Goal: Task Accomplishment & Management: Manage account settings

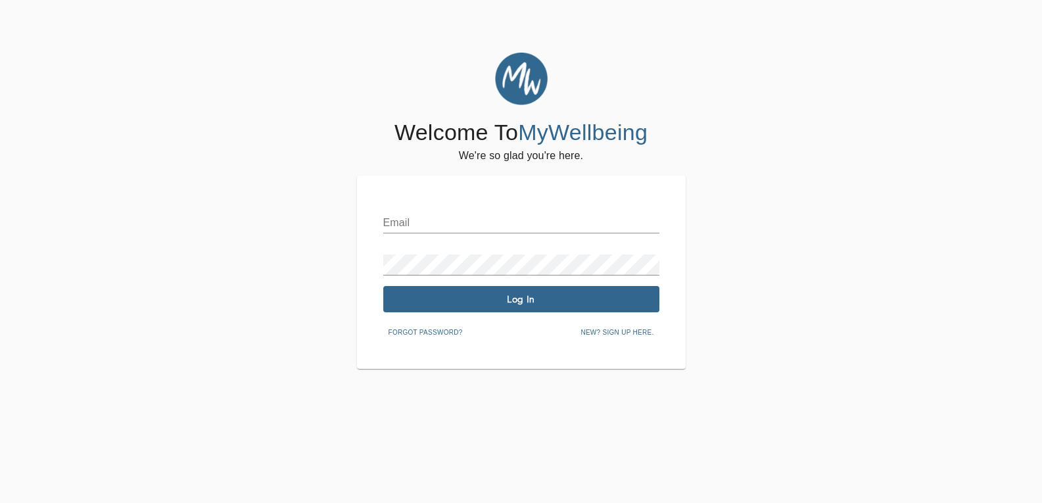
click at [416, 220] on input "text" at bounding box center [521, 222] width 276 height 21
type input "beorgebloom5@gmail.com"
click at [601, 334] on span "New? Sign up here." at bounding box center [616, 333] width 73 height 12
click at [392, 218] on input "text" at bounding box center [521, 222] width 276 height 21
type input "[EMAIL_ADDRESS][DOMAIN_NAME]"
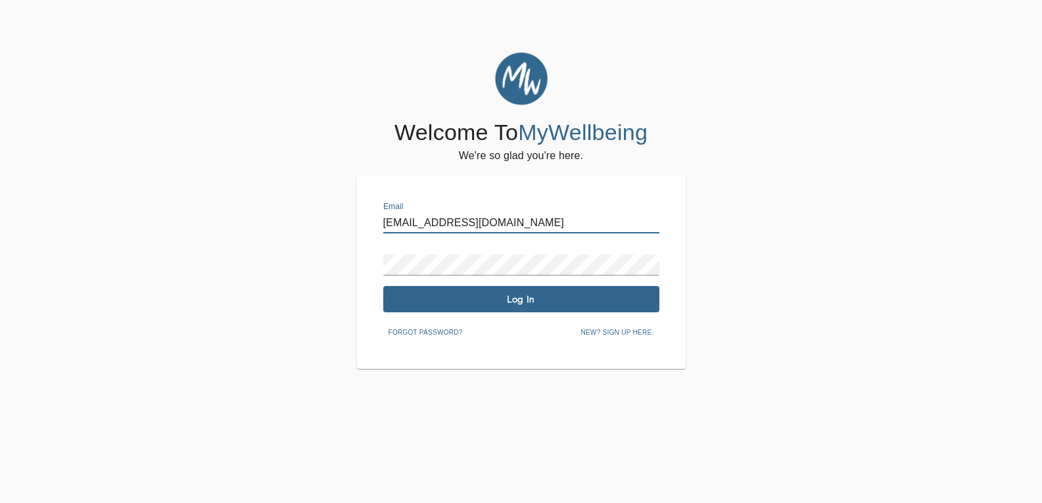
click at [614, 330] on span "New? Sign up here." at bounding box center [616, 333] width 73 height 12
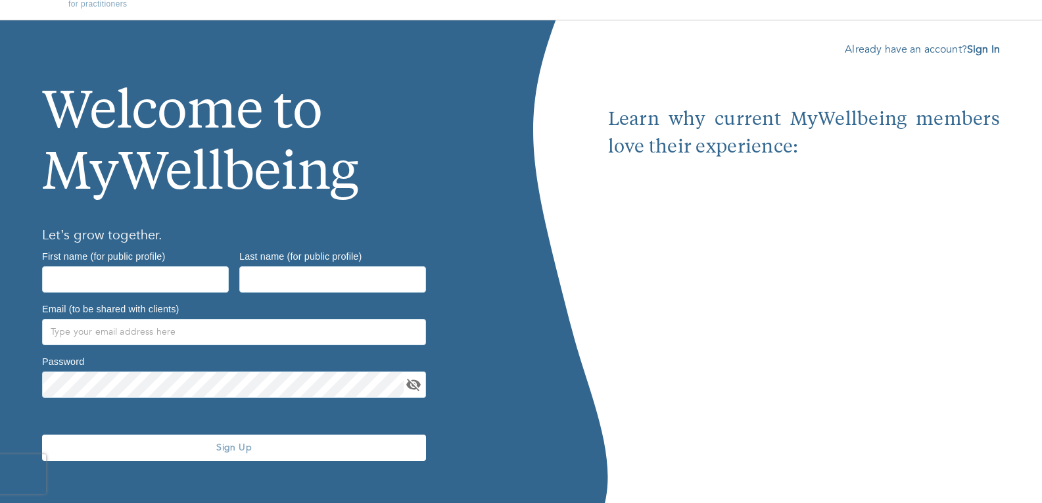
scroll to position [45, 0]
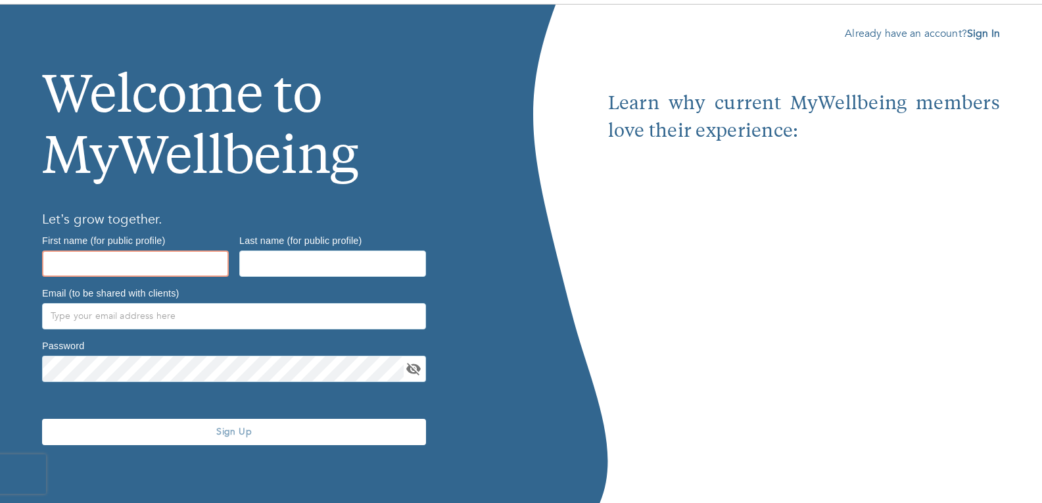
click at [58, 256] on input "text" at bounding box center [135, 263] width 187 height 26
type input "George"
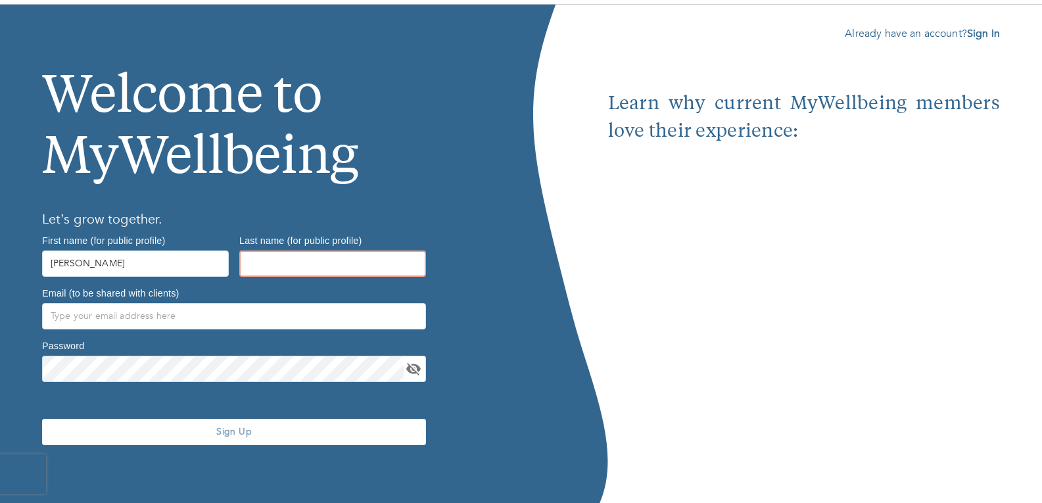
click at [258, 262] on input "text" at bounding box center [332, 263] width 187 height 26
type input "Bloom"
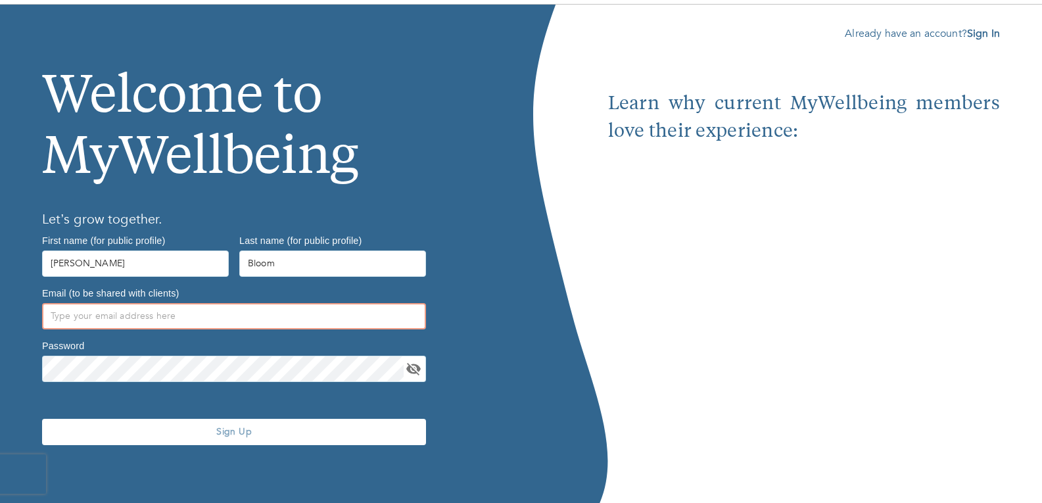
click at [53, 314] on input "text" at bounding box center [234, 316] width 384 height 26
type input "georgebloom5@gmail.com3Kev1nJTKTM5"
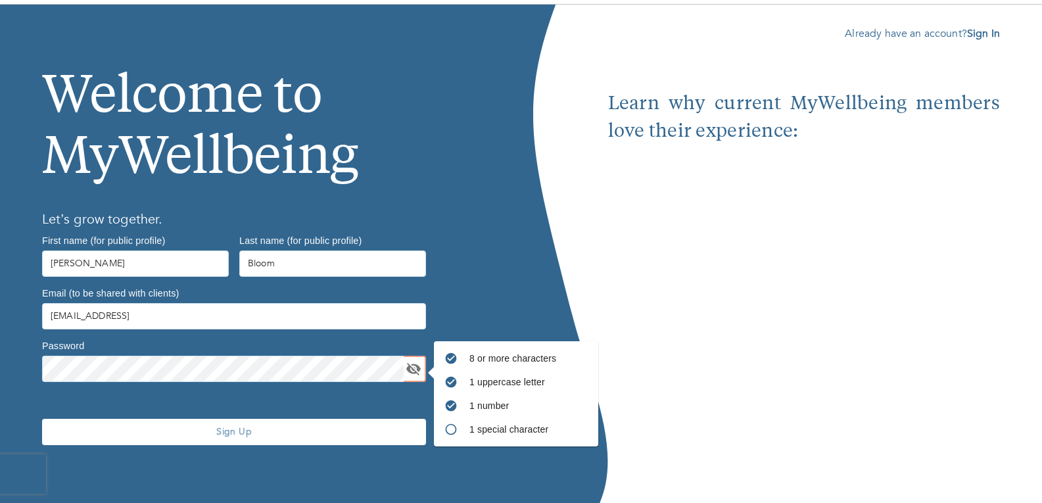
click at [230, 432] on span "Sign Up" at bounding box center [233, 431] width 373 height 12
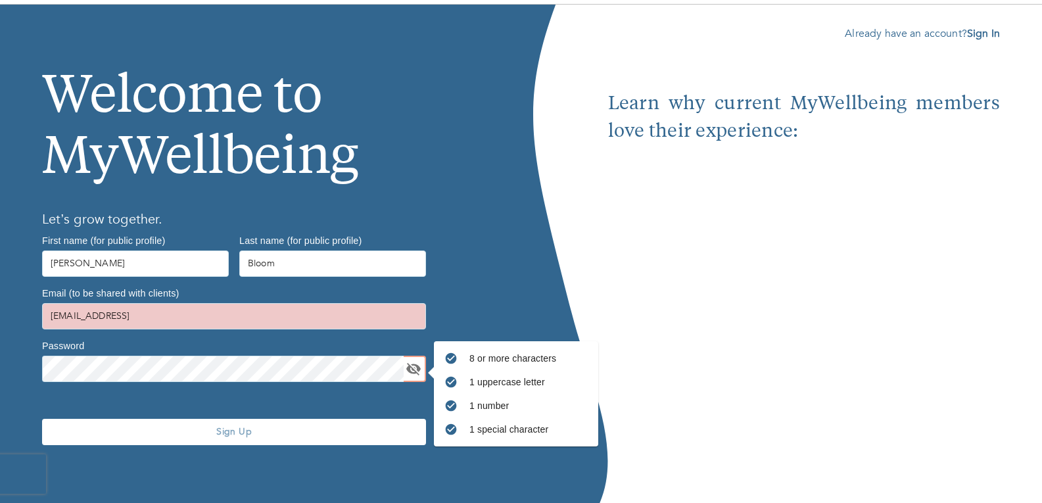
click at [227, 427] on span "Sign Up" at bounding box center [233, 431] width 373 height 12
click at [411, 368] on icon "toggle password visibility" at bounding box center [414, 369] width 16 height 16
click at [407, 367] on icon "toggle password visibility" at bounding box center [413, 369] width 14 height 10
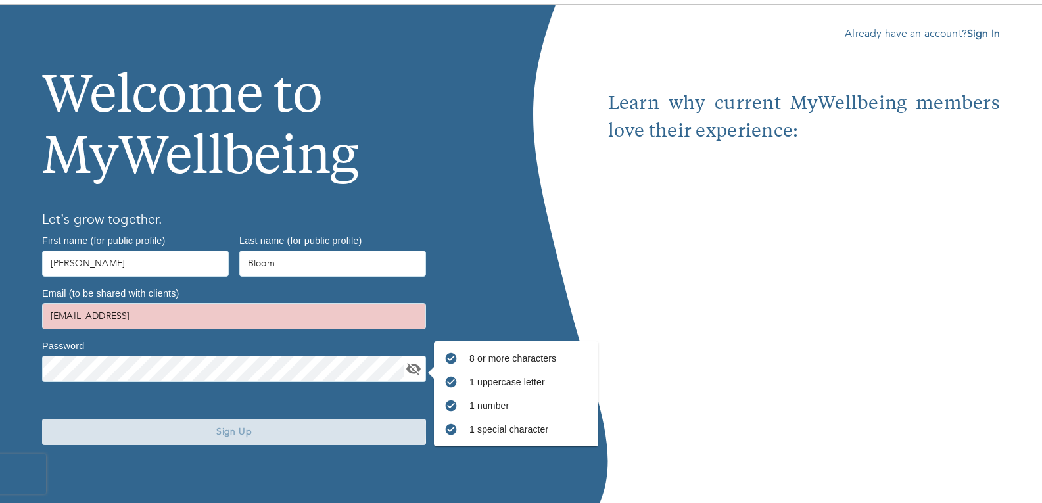
click at [224, 431] on span "Sign Up" at bounding box center [233, 431] width 373 height 12
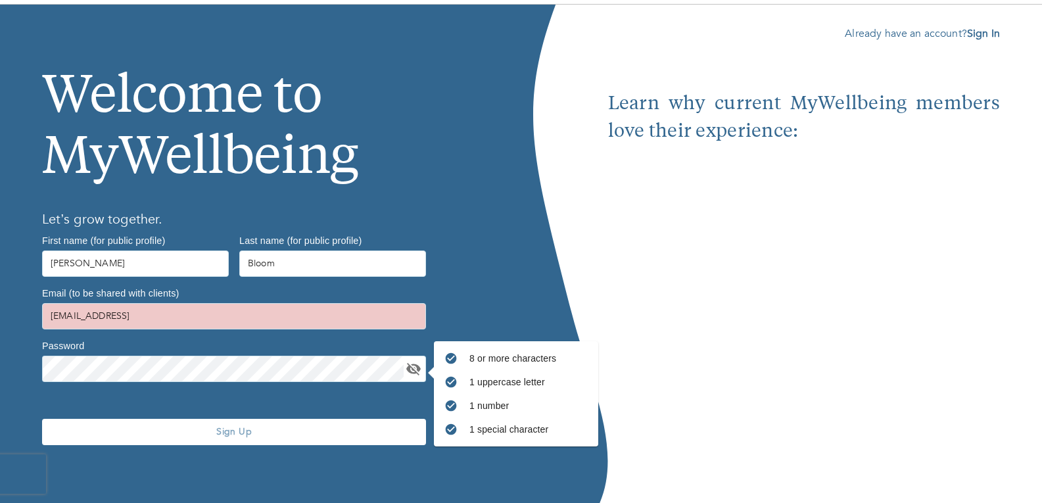
click at [218, 429] on span "Sign Up" at bounding box center [233, 431] width 373 height 12
click at [219, 429] on span "Sign Up" at bounding box center [233, 431] width 373 height 12
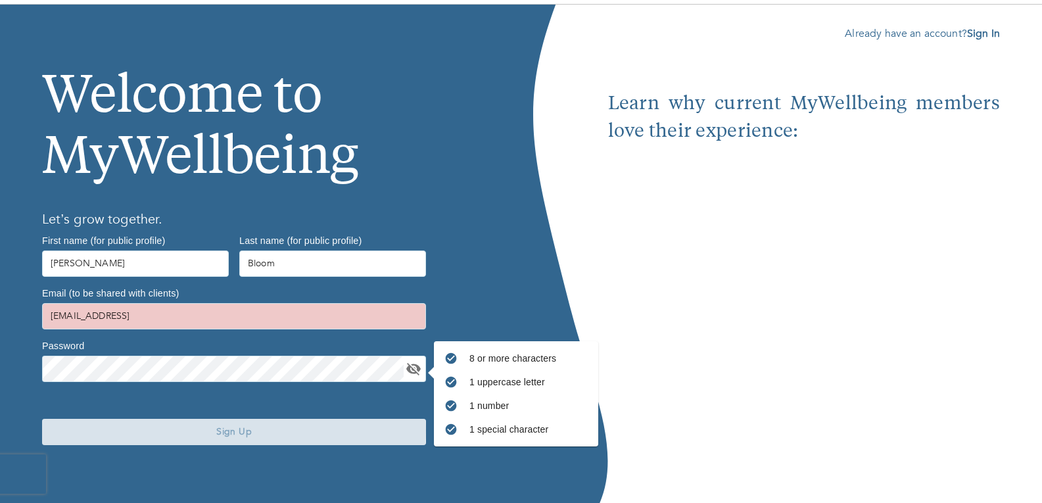
drag, startPoint x: 219, startPoint y: 429, endPoint x: 212, endPoint y: 431, distance: 7.1
click at [212, 431] on span "Sign Up" at bounding box center [233, 431] width 373 height 12
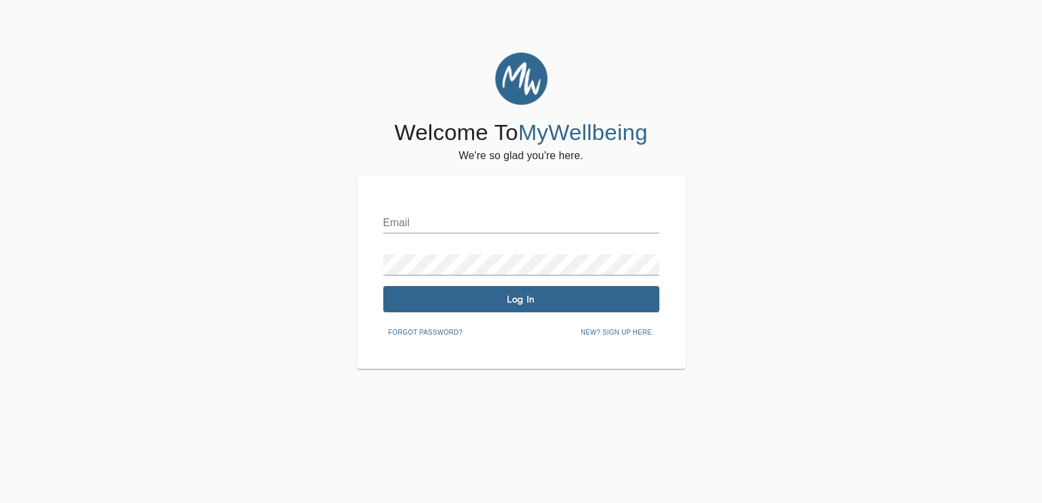
type input "[EMAIL_ADDRESS]"
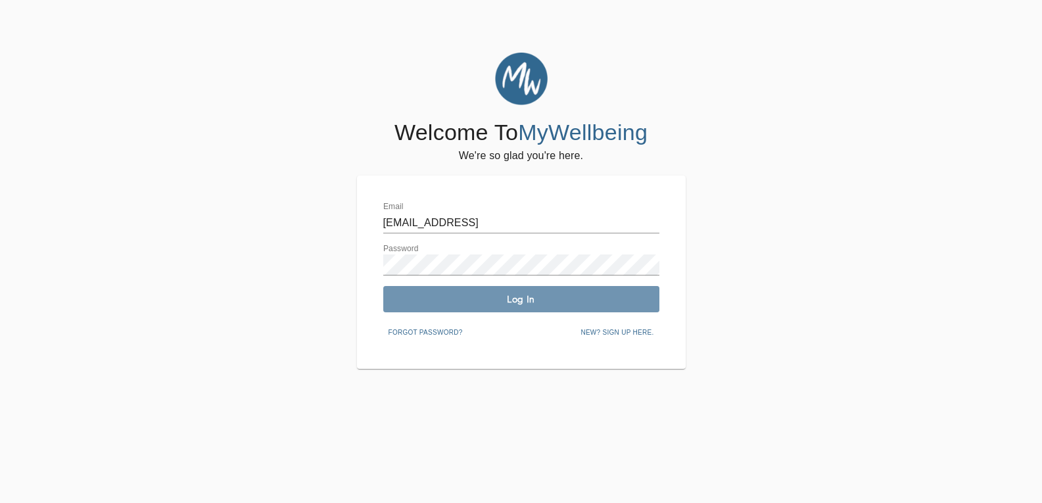
click at [519, 300] on span "Log In" at bounding box center [521, 299] width 266 height 12
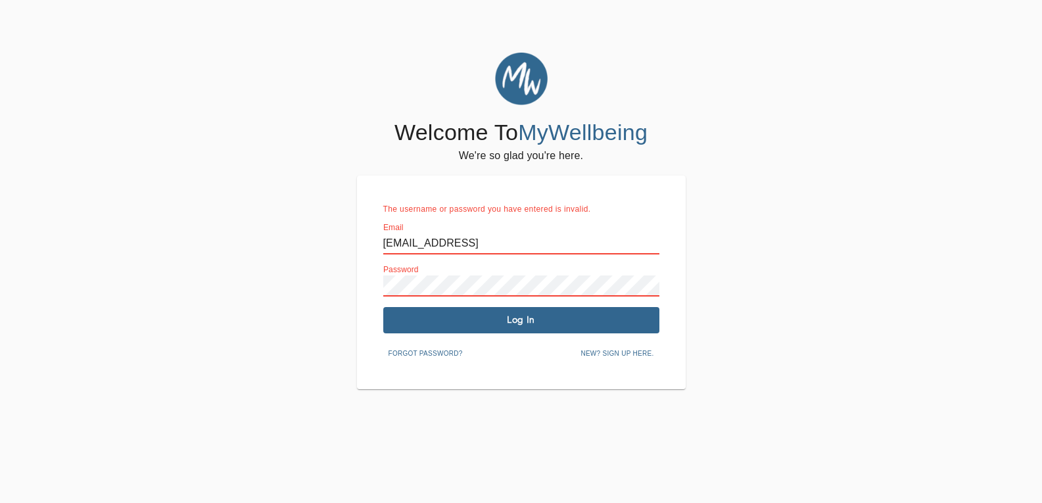
click at [367, 287] on div "The username or password you have entered is invalid. Email georgebloom5@gmail.…" at bounding box center [521, 283] width 329 height 214
click at [430, 321] on span "Log In" at bounding box center [521, 320] width 266 height 12
click at [600, 352] on span "New? Sign up here." at bounding box center [616, 354] width 73 height 12
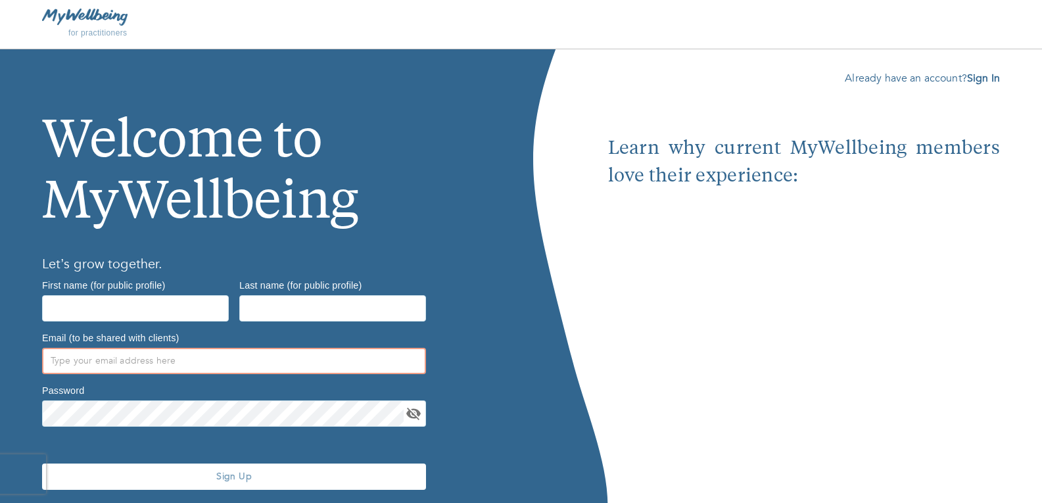
type input "georgebloom5@gmail.com3Kev1nJTKTM5"
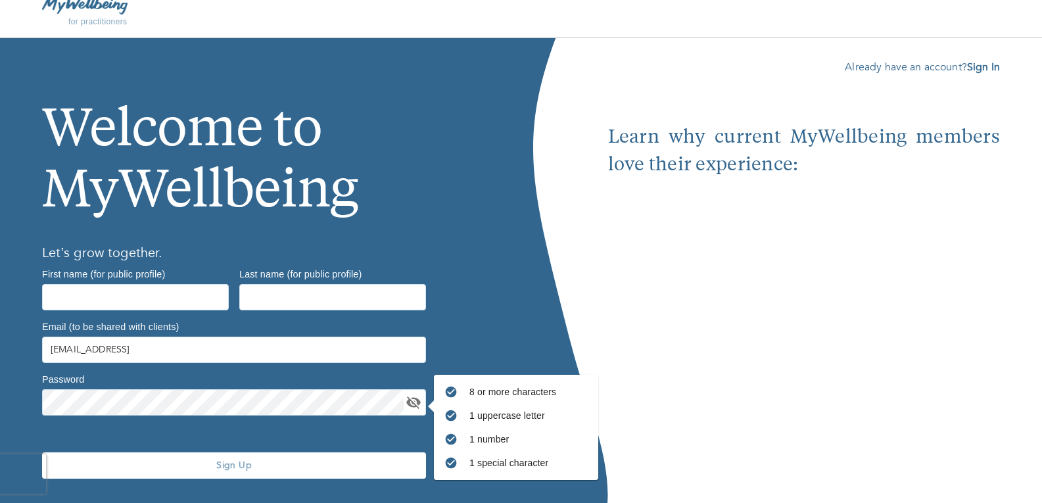
scroll to position [45, 0]
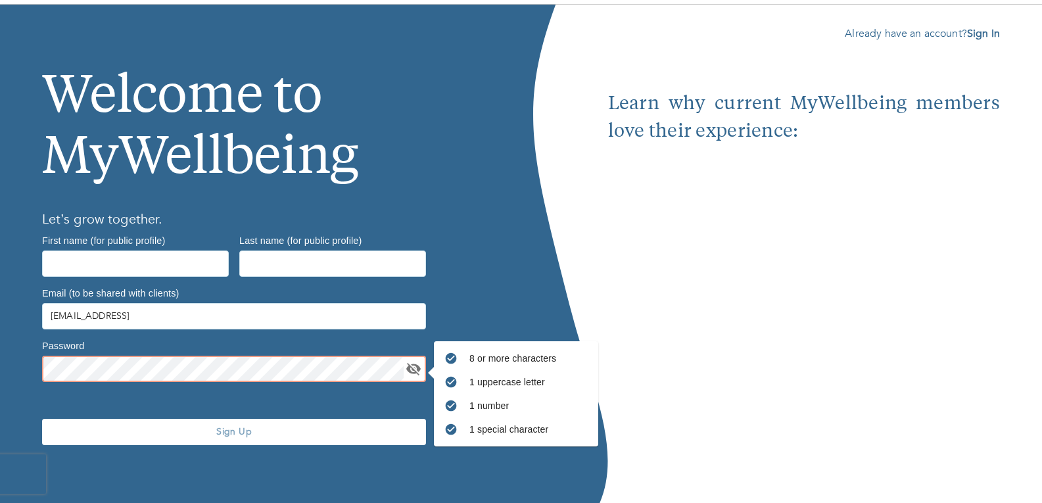
click at [37, 363] on div "8 or more characters 1 uppercase letter 1 number 1 special character Password" at bounding box center [234, 361] width 394 height 53
click at [413, 369] on icon "toggle password visibility" at bounding box center [414, 369] width 16 height 16
click at [349, 400] on div "Sign Up" at bounding box center [234, 431] width 394 height 89
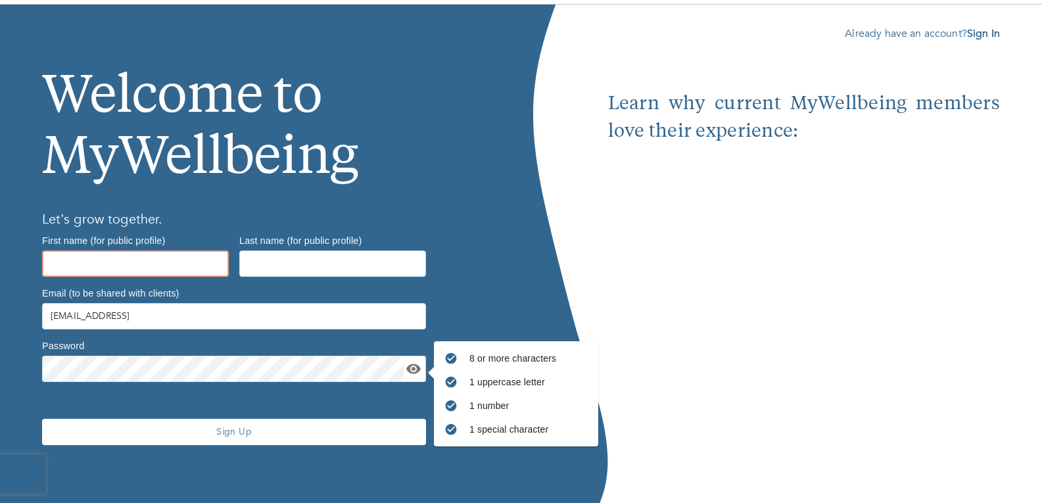
click at [57, 260] on input "text" at bounding box center [135, 263] width 187 height 26
type input "George"
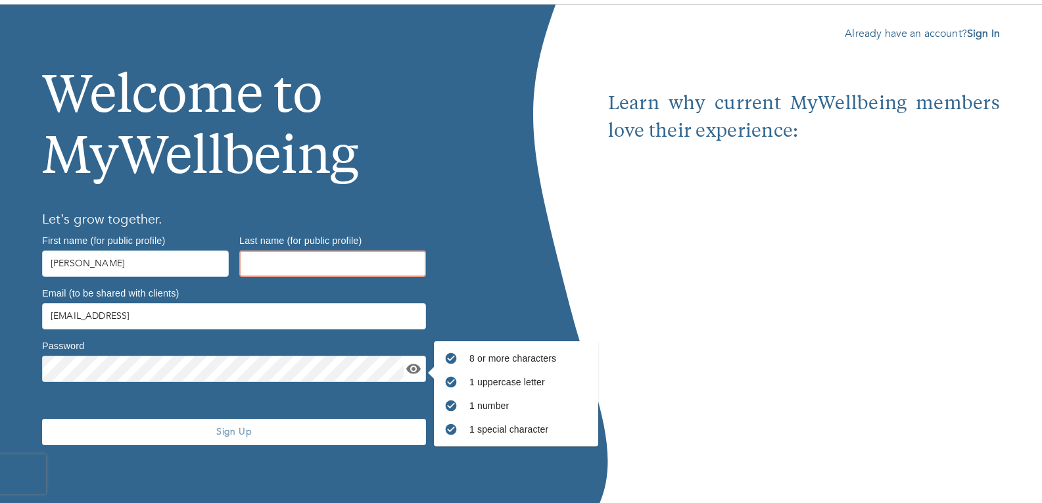
click at [260, 257] on input "text" at bounding box center [332, 263] width 187 height 26
type input "Bloom"
click at [452, 285] on div "Welcome to MyWellbeing Let’s grow together. First name (for public profile) Geo…" at bounding box center [260, 254] width 521 height 498
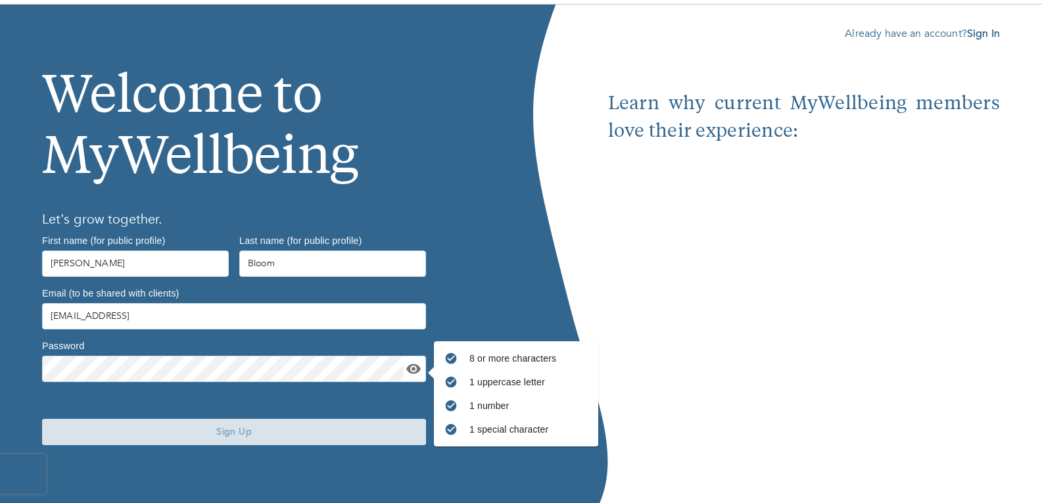
click at [230, 434] on span "Sign Up" at bounding box center [233, 431] width 373 height 12
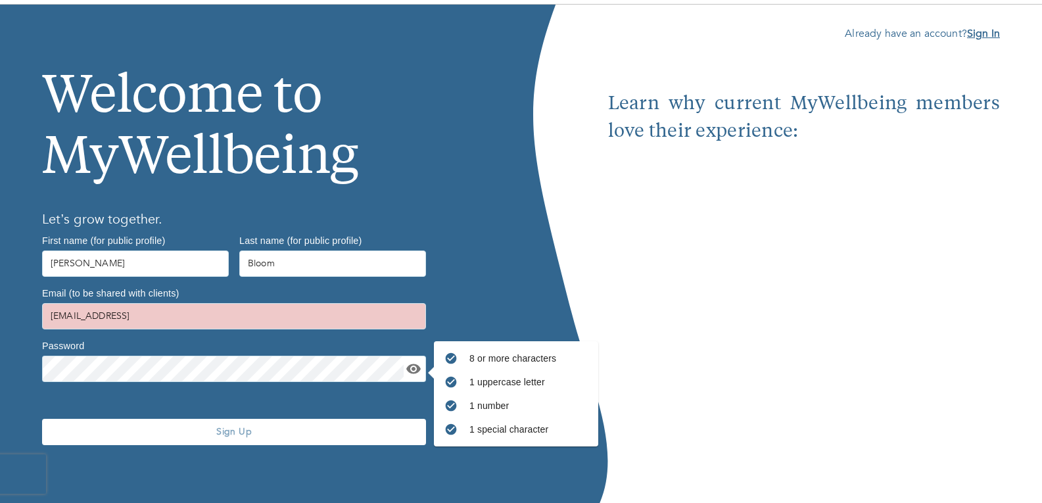
click at [981, 34] on b "Sign In" at bounding box center [983, 33] width 33 height 14
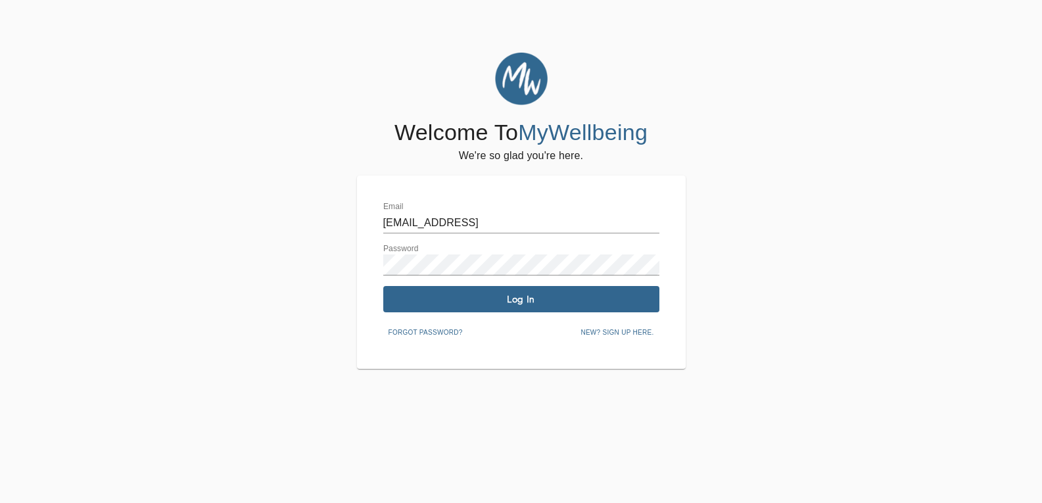
click at [596, 223] on input "[EMAIL_ADDRESS]" at bounding box center [521, 222] width 276 height 21
type input "[EMAIL_ADDRESS][DOMAIN_NAME]"
click at [375, 258] on div "Email [EMAIL_ADDRESS][DOMAIN_NAME] Password Log In Forgot password? New? Sign u…" at bounding box center [521, 272] width 329 height 193
click at [407, 300] on span "Log In" at bounding box center [521, 299] width 266 height 12
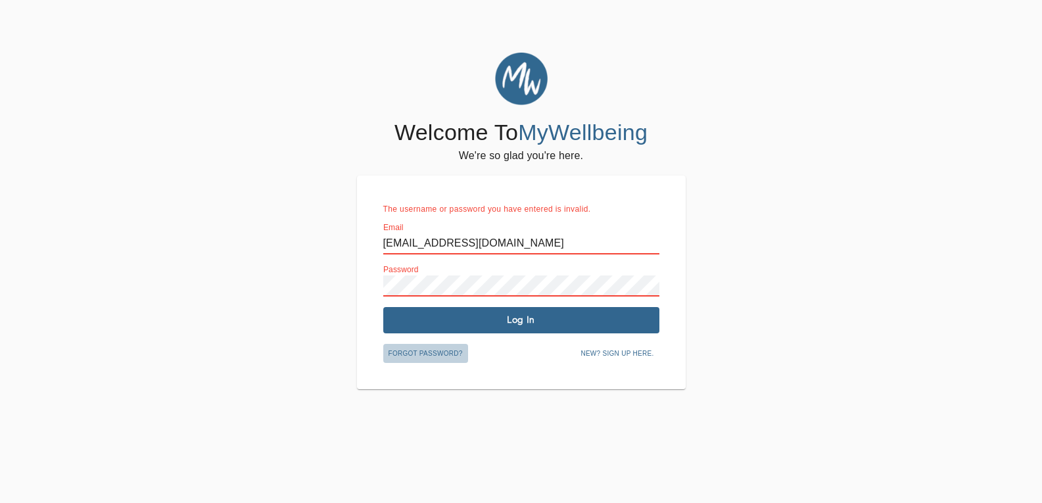
click at [426, 349] on span "Forgot password?" at bounding box center [425, 354] width 74 height 12
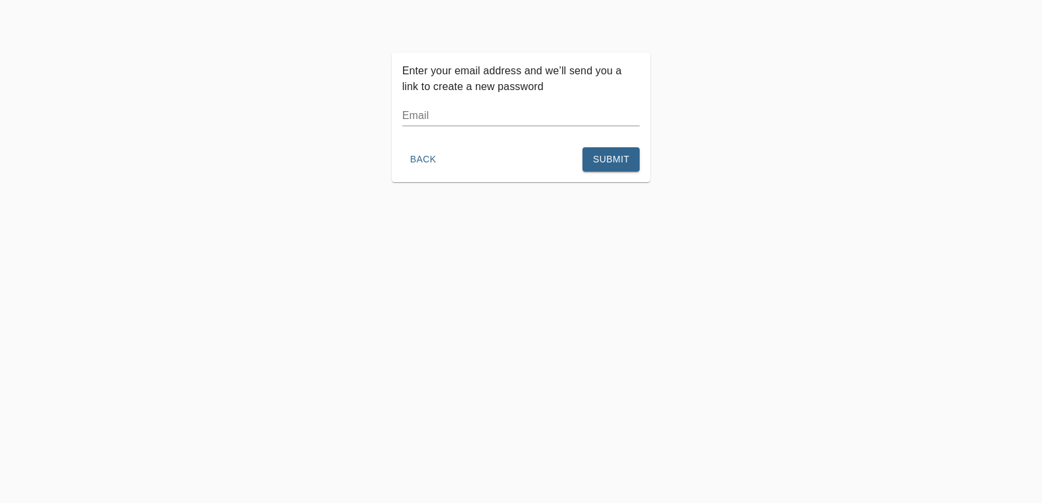
click at [440, 112] on input "text" at bounding box center [521, 115] width 238 height 21
type input "[EMAIL_ADDRESS][DOMAIN_NAME]"
click at [601, 159] on span "Submit" at bounding box center [611, 159] width 36 height 16
